Goal: Information Seeking & Learning: Compare options

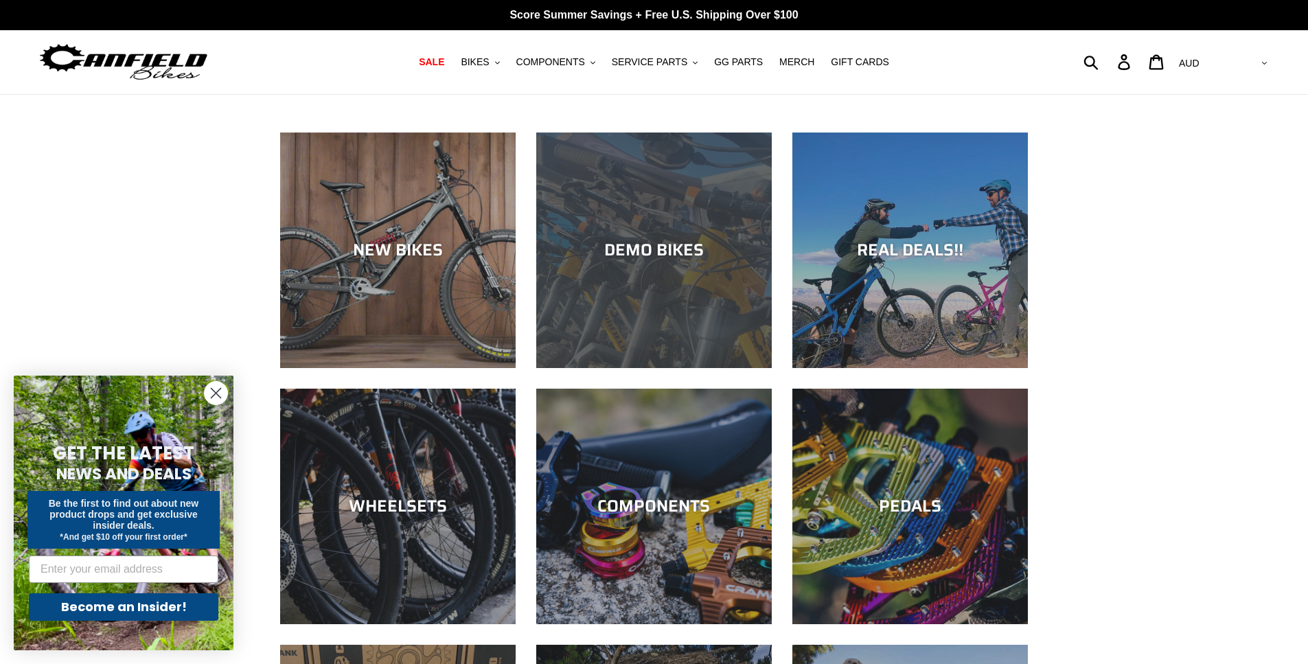
click at [659, 368] on div "DEMO BIKES" at bounding box center [654, 368] width 236 height 0
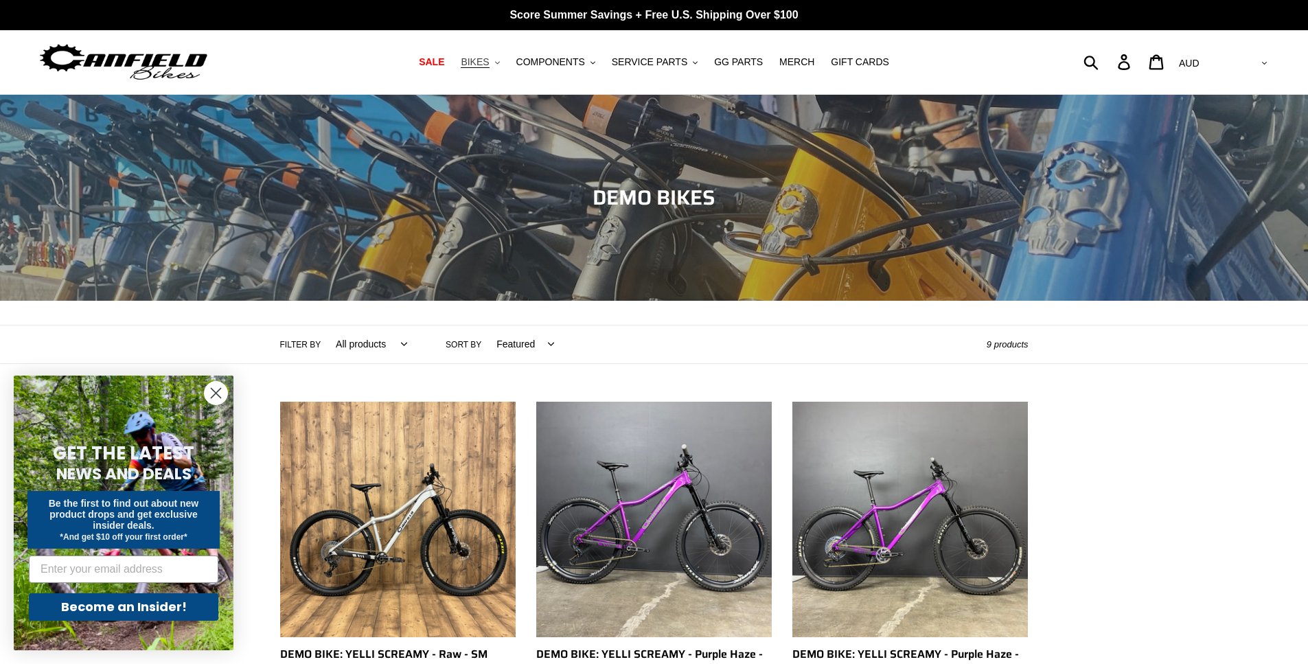
click at [503, 65] on button "BIKES .cls-1{fill:#231f20}" at bounding box center [480, 62] width 52 height 19
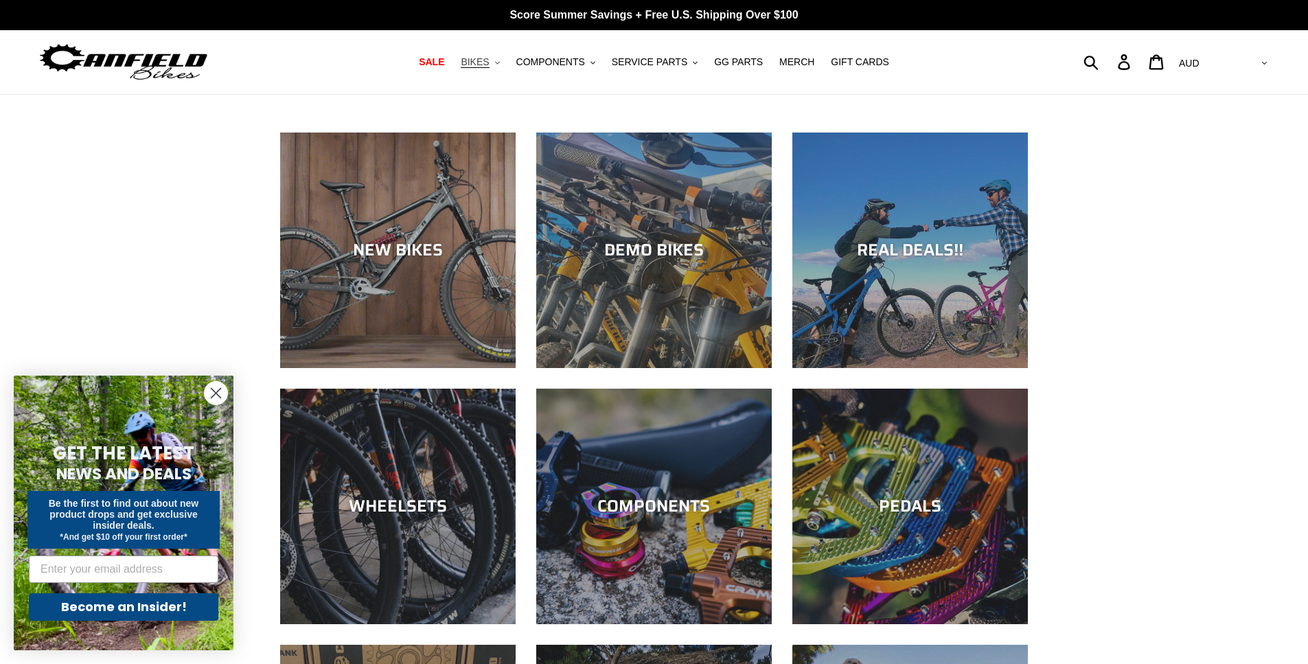
click at [489, 58] on span "BIKES" at bounding box center [475, 62] width 28 height 12
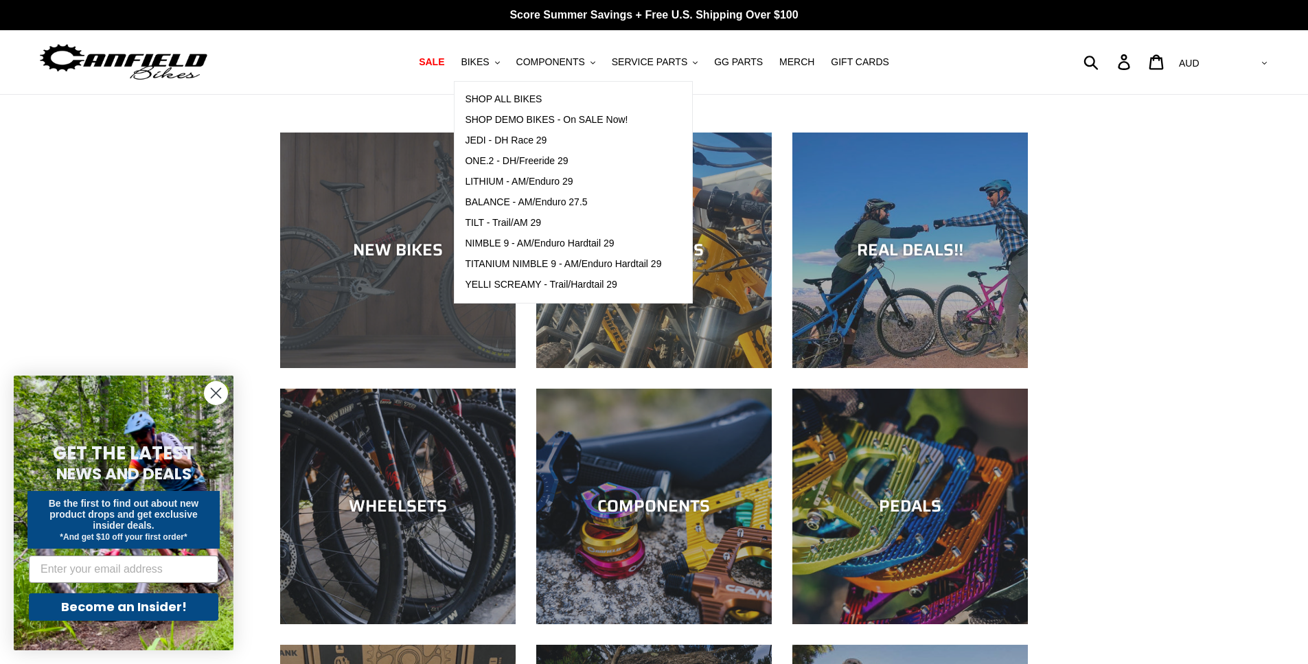
click at [373, 240] on div "NEW BIKES" at bounding box center [398, 250] width 236 height 20
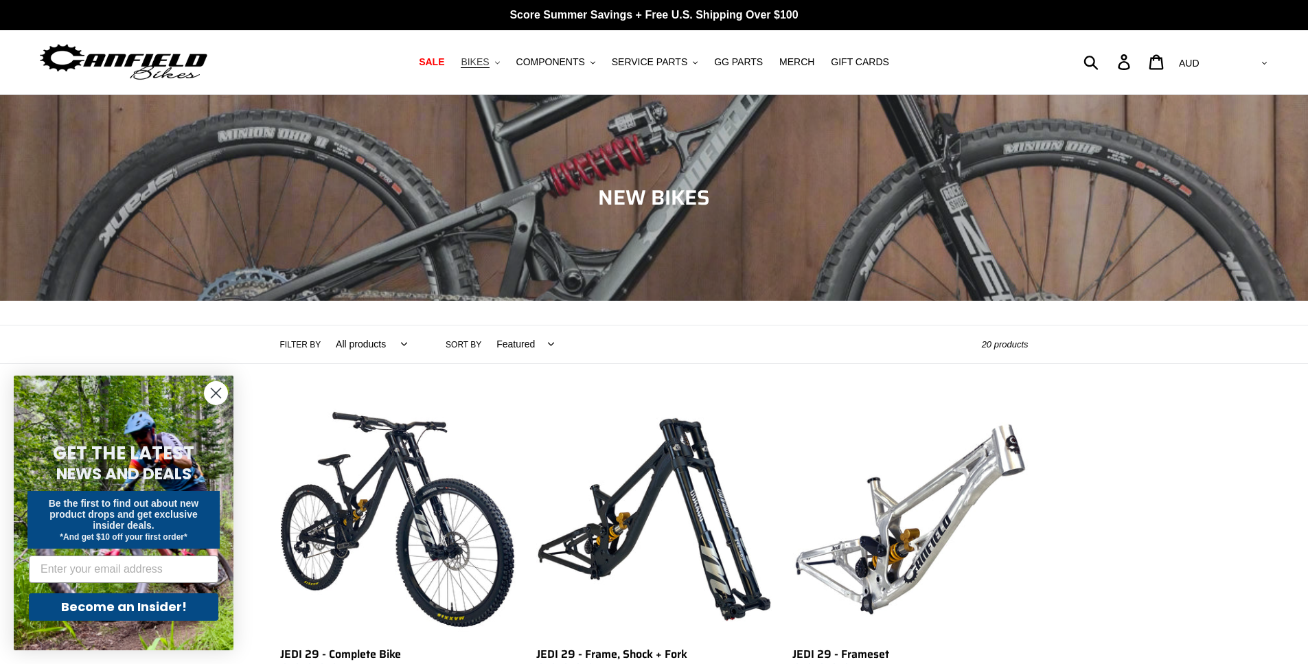
click at [482, 58] on span "BIKES" at bounding box center [475, 62] width 28 height 12
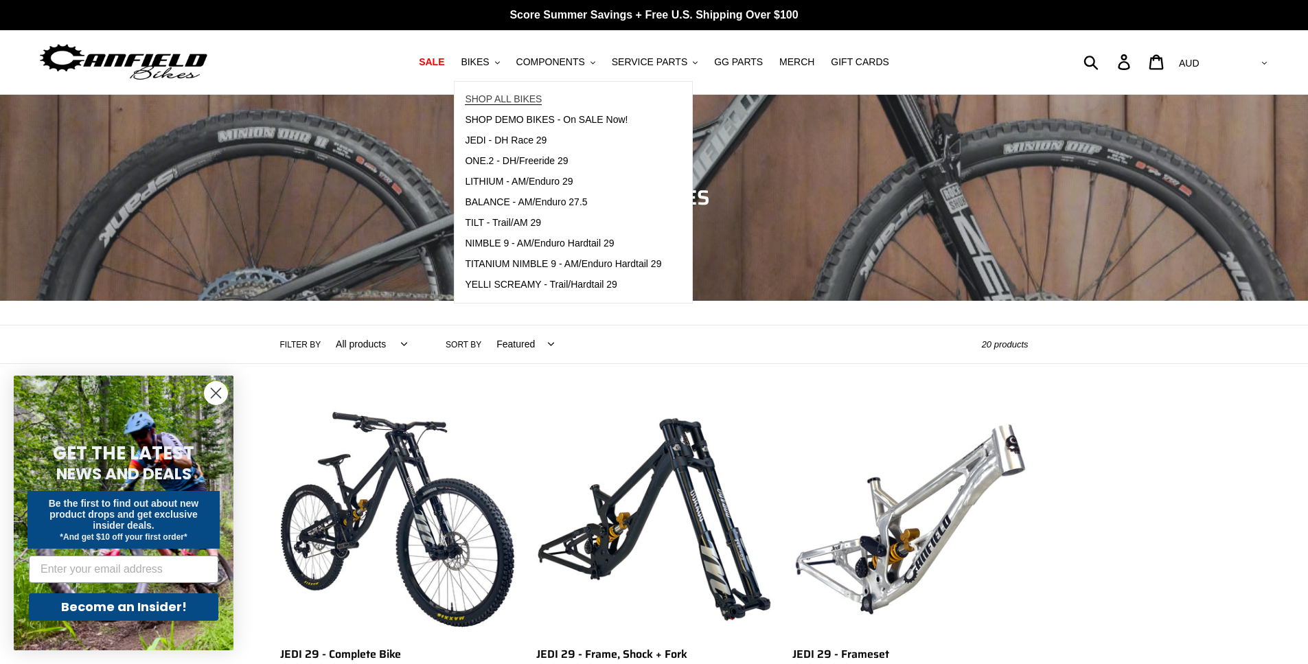
click at [516, 97] on span "SHOP ALL BIKES" at bounding box center [503, 99] width 77 height 12
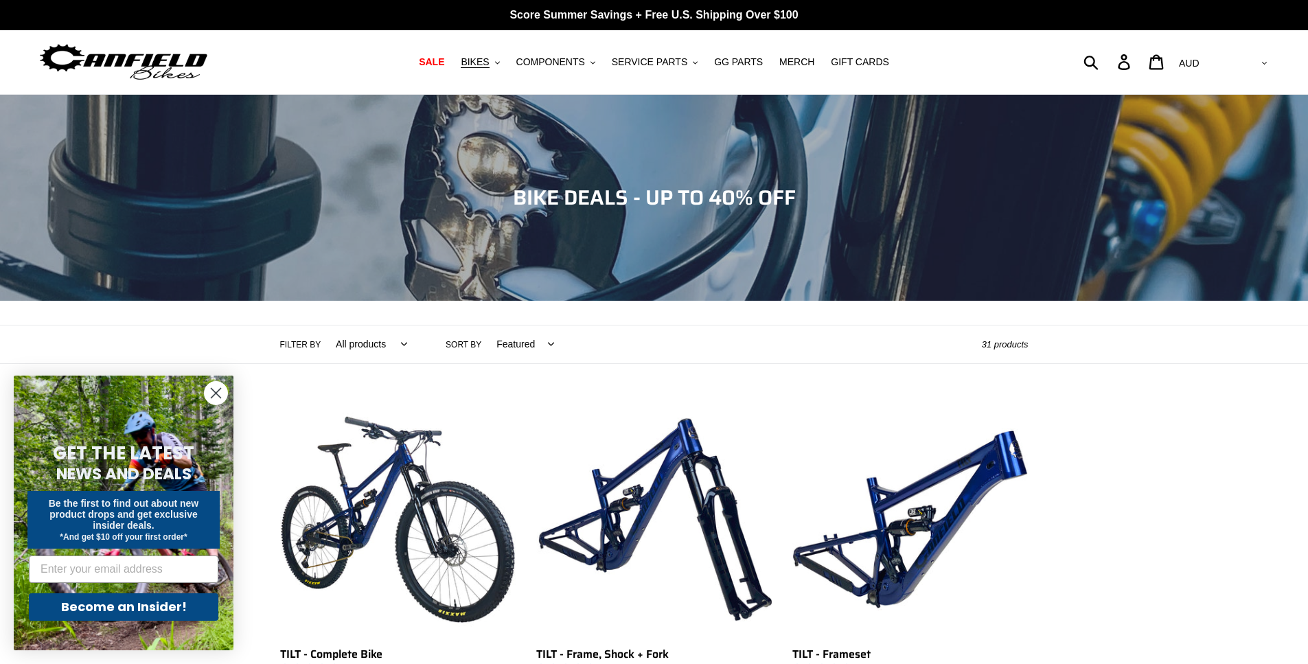
click at [392, 343] on select "All products 275 29er balance BFCM23 BFCM24 CBF DEMO BIKE [GEOGRAPHIC_DATA] [GE…" at bounding box center [367, 344] width 89 height 38
select select "/collections/bikes/full-suspension"
click at [323, 325] on select "All products 275 29er balance BFCM23 BFCM24 CBF DEMO BIKE [GEOGRAPHIC_DATA] [GE…" at bounding box center [367, 344] width 89 height 38
click at [405, 342] on select "All products 275 29er balance BFCM23 BFCM24 CBF DEMO BIKE [GEOGRAPHIC_DATA] [GE…" at bounding box center [375, 344] width 104 height 38
click at [525, 301] on div "Collection: BIKE DEALS - UP TO 40% OFF" at bounding box center [654, 301] width 1308 height 0
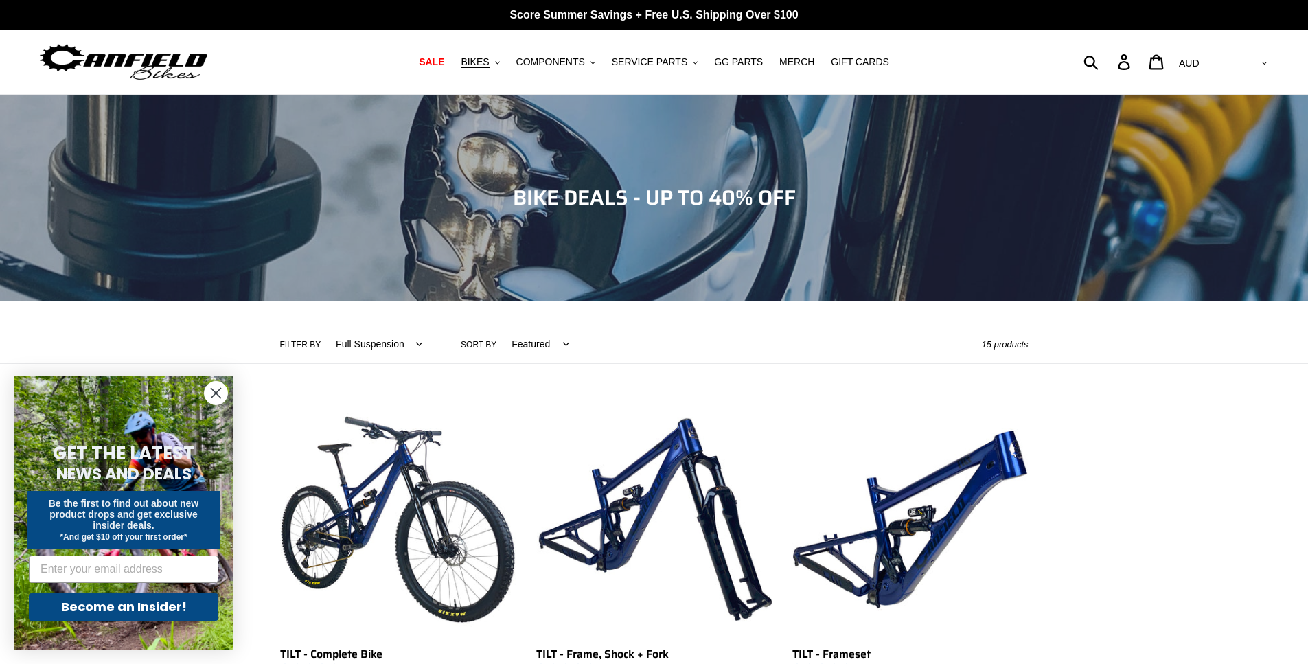
click at [537, 346] on select "Featured Best selling Alphabetically, A-Z Alphabetically, Z-A Price, low to hig…" at bounding box center [537, 344] width 76 height 38
select select "price-ascending"
click at [499, 325] on select "Featured Best selling Alphabetically, A-Z Alphabetically, Z-A Price, low to hig…" at bounding box center [537, 344] width 76 height 38
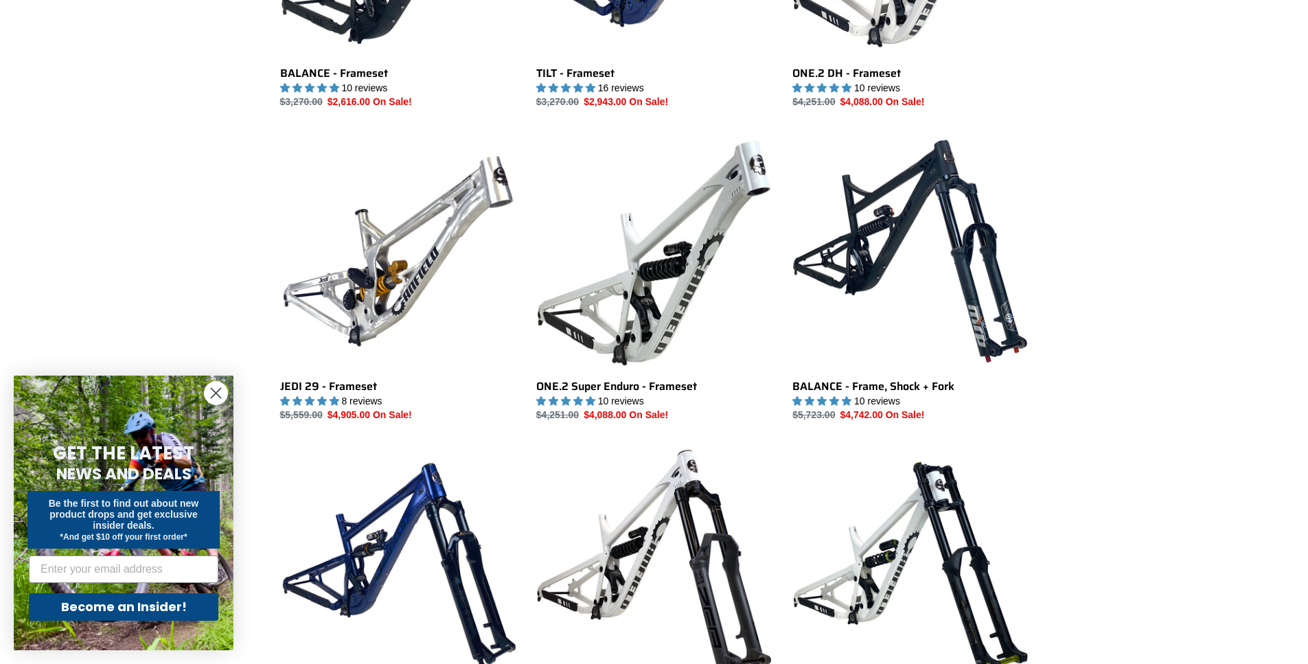
drag, startPoint x: 0, startPoint y: 0, endPoint x: 1318, endPoint y: 136, distance: 1324.7
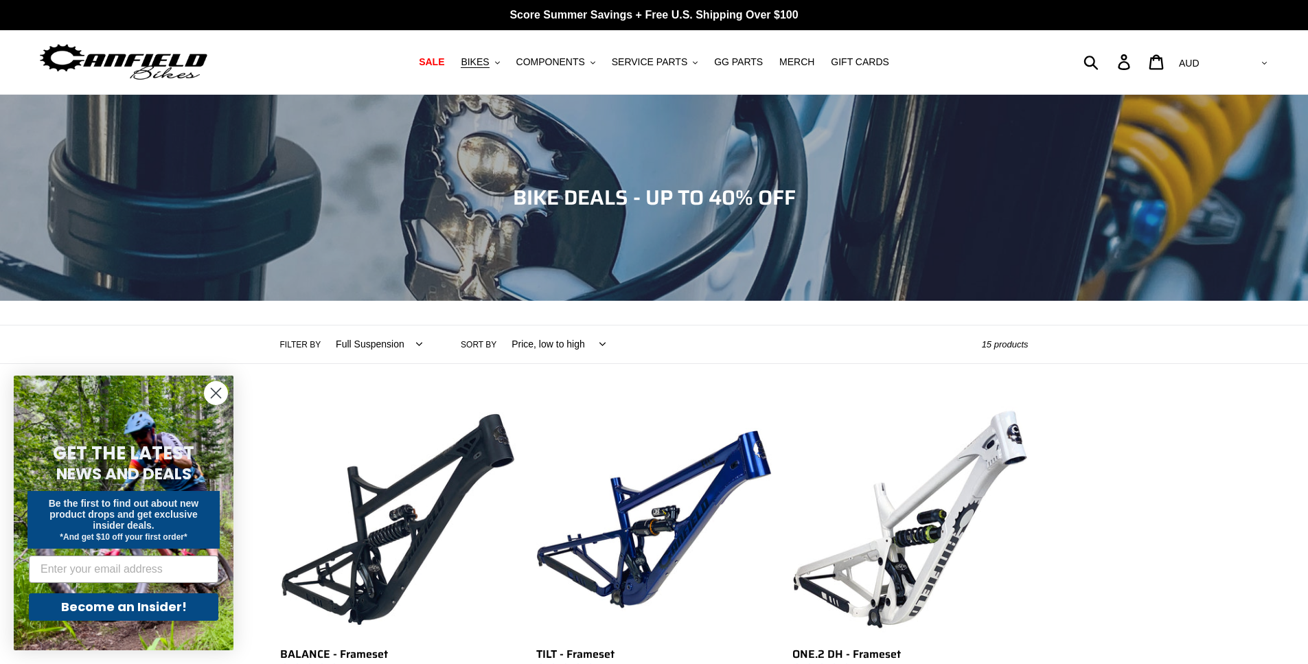
click at [380, 336] on select "All products 275 29er balance BFCM23 BFCM24 CBF DEMO BIKE Downhill Enduro Full …" at bounding box center [375, 344] width 104 height 38
select select "/collections/bikes/enduro?sort_by=price-ascending"
click at [323, 325] on select "All products 275 29er balance BFCM23 BFCM24 CBF DEMO BIKE Downhill Enduro Full …" at bounding box center [375, 344] width 104 height 38
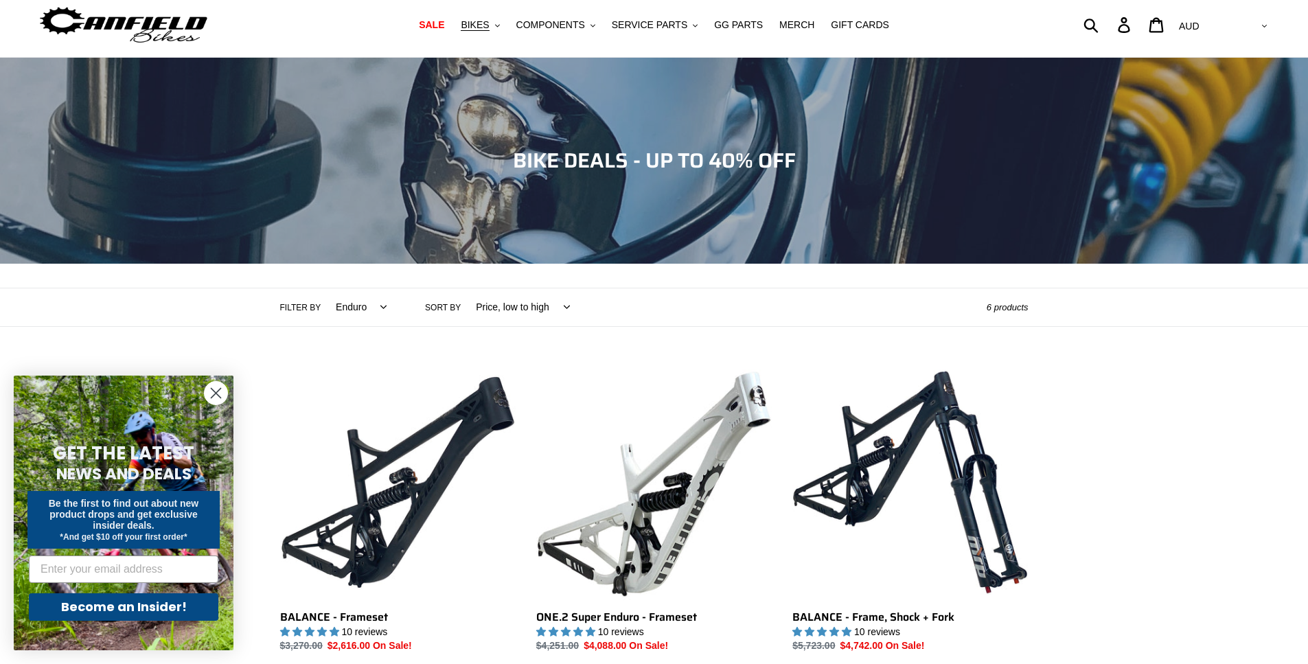
scroll to position [51, 0]
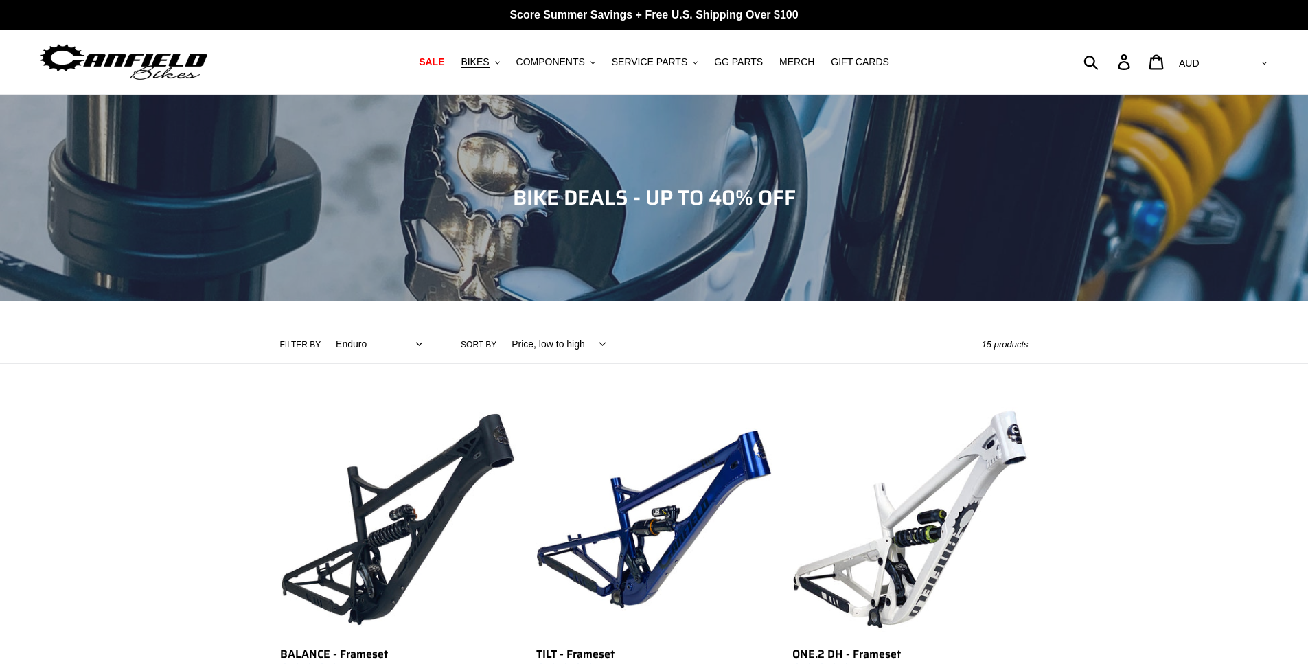
select select "/collections/bikes/enduro?sort_by=price-ascending"
